Goal: Navigation & Orientation: Find specific page/section

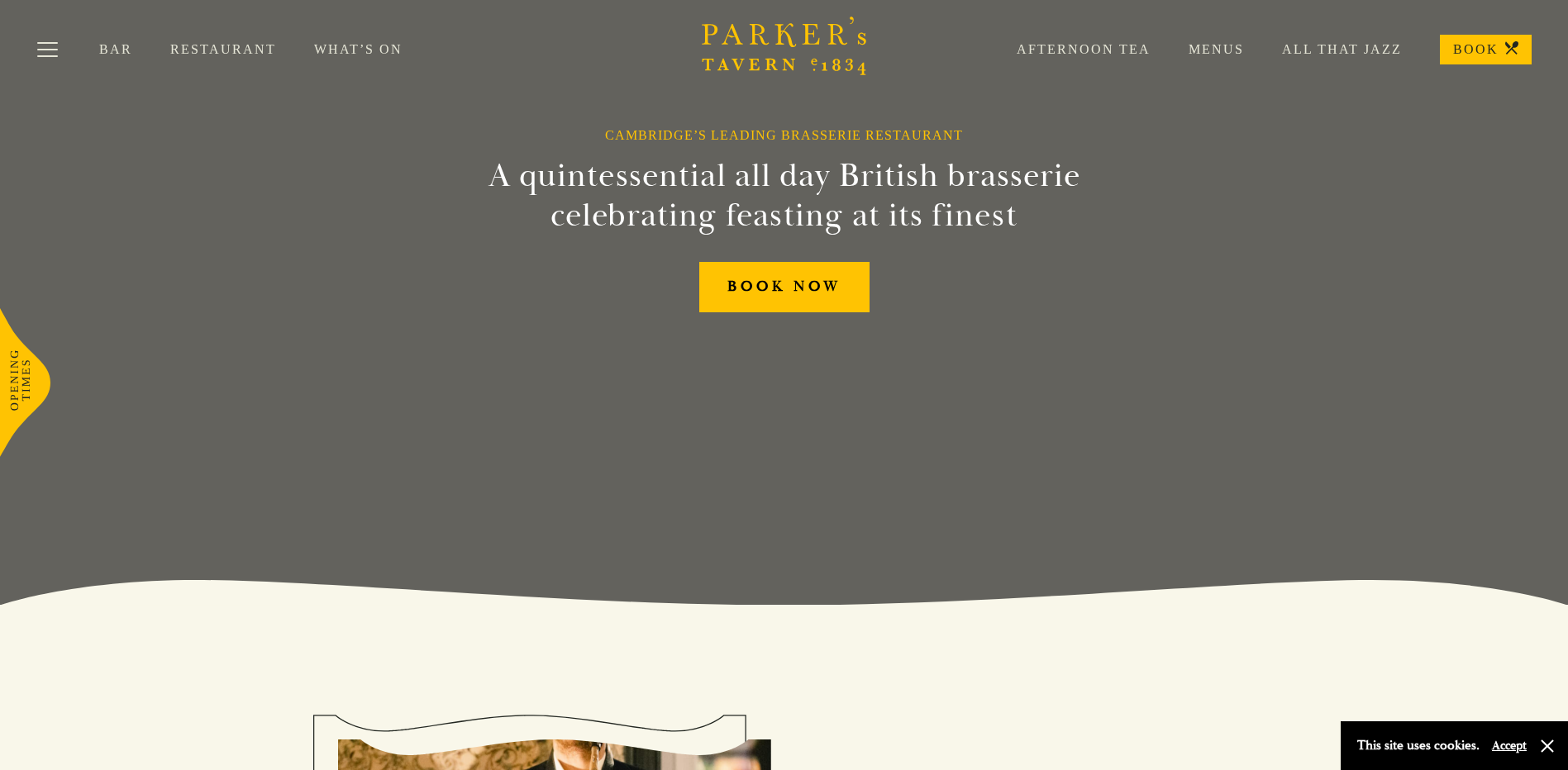
click at [1217, 48] on link "Menus" at bounding box center [1198, 49] width 94 height 17
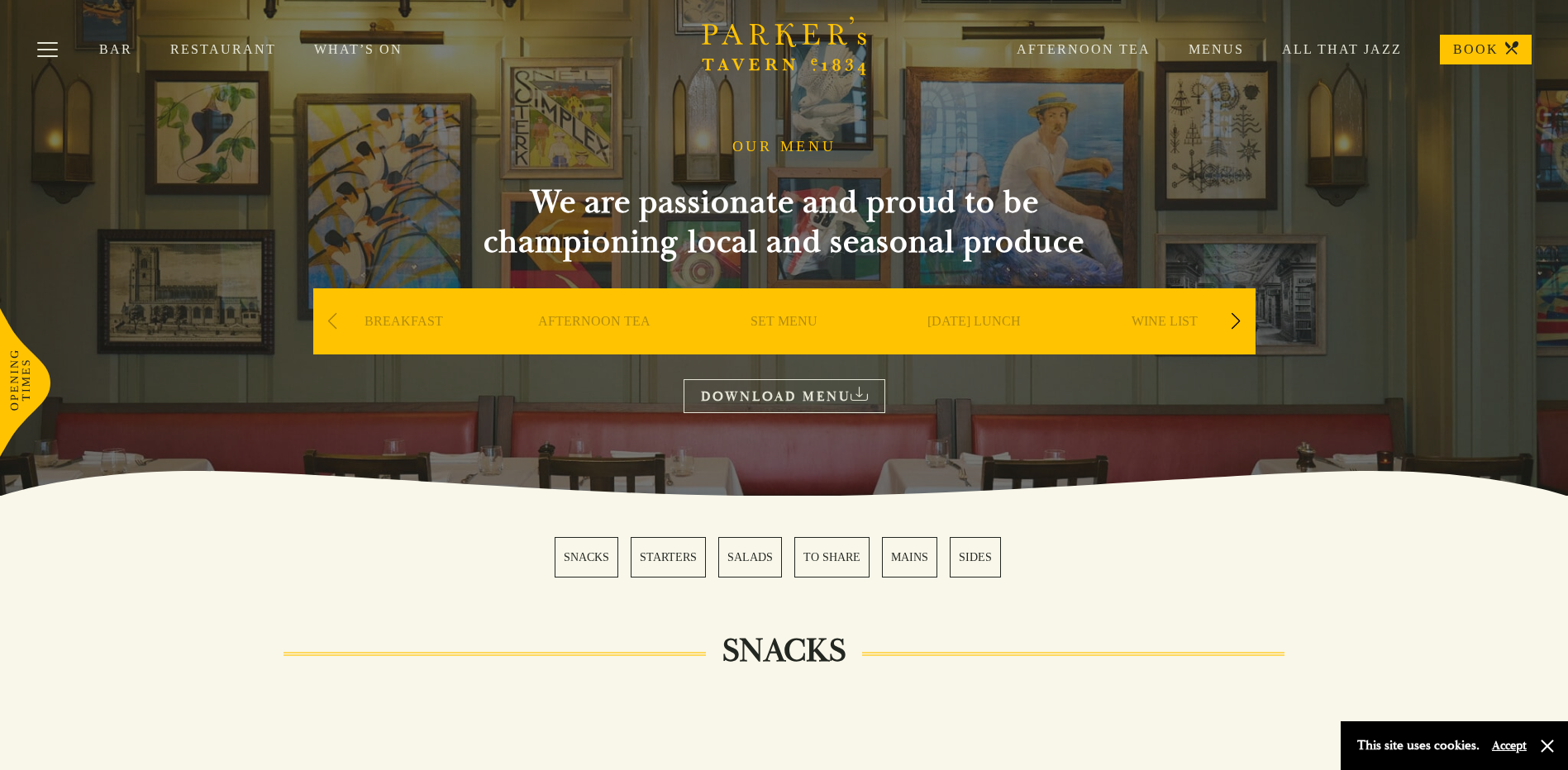
click at [602, 322] on link "AFTERNOON TEA" at bounding box center [593, 346] width 112 height 66
